Goal: Check status: Check status

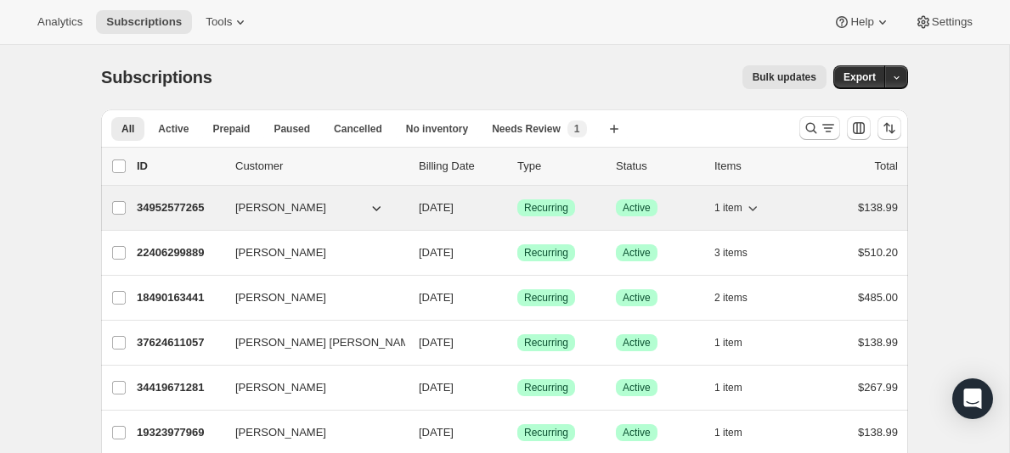
click at [269, 208] on span "[PERSON_NAME]" at bounding box center [280, 208] width 91 height 17
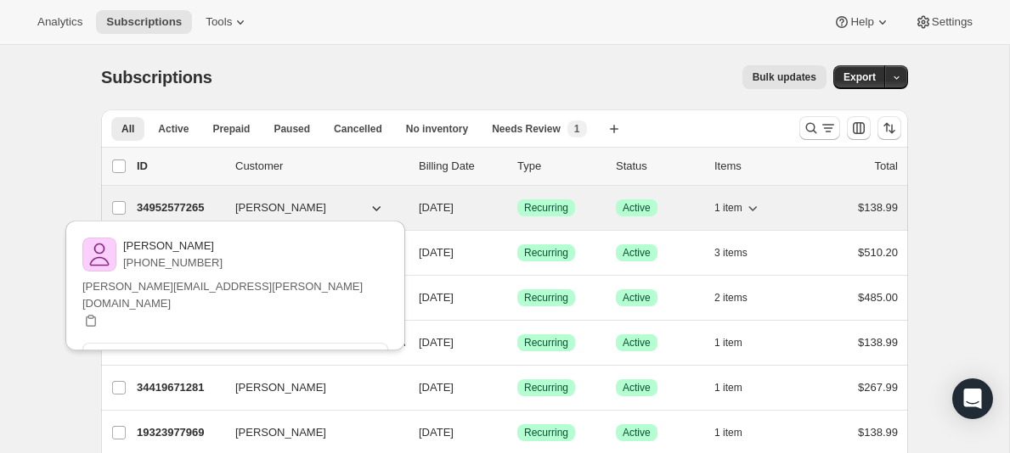
click at [151, 206] on p "34952577265" at bounding box center [179, 208] width 85 height 17
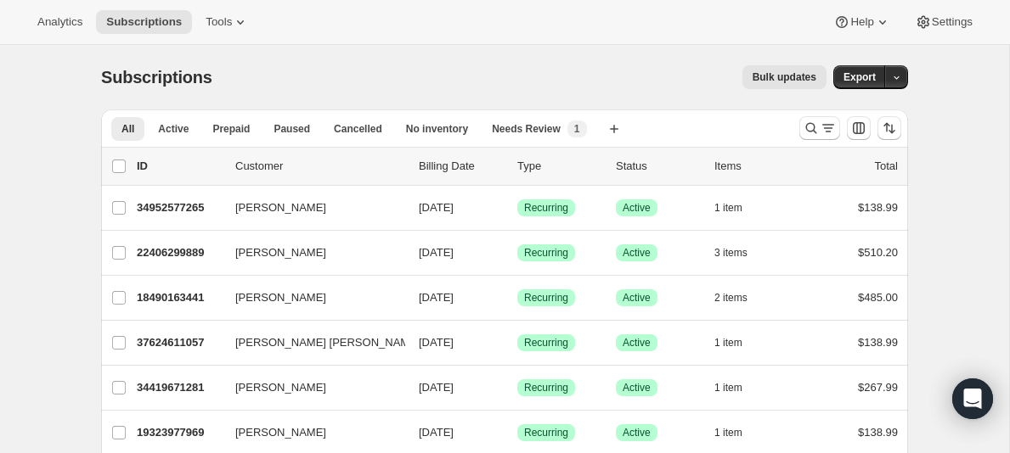
click at [149, 82] on span "Subscriptions" at bounding box center [156, 77] width 111 height 19
click at [264, 170] on p "Customer" at bounding box center [320, 166] width 170 height 17
click at [262, 167] on p "Customer" at bounding box center [320, 166] width 170 height 17
click at [120, 20] on span "Subscriptions" at bounding box center [144, 22] width 76 height 14
